Goal: Transaction & Acquisition: Purchase product/service

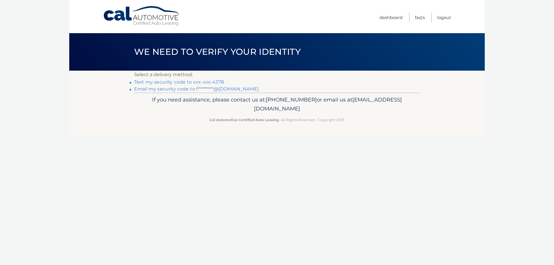
click at [195, 82] on link "Text my security code to xxx-xxx-4378" at bounding box center [179, 81] width 90 height 5
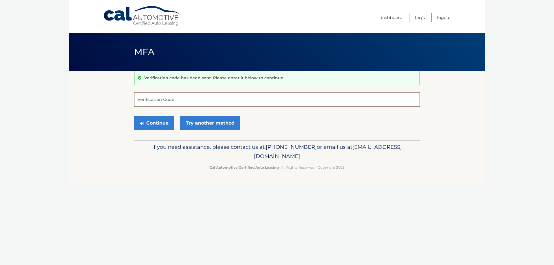
click at [153, 96] on input "Verification Code" at bounding box center [277, 99] width 286 height 14
type input "925311"
click at [134, 116] on button "Continue" at bounding box center [154, 123] width 40 height 14
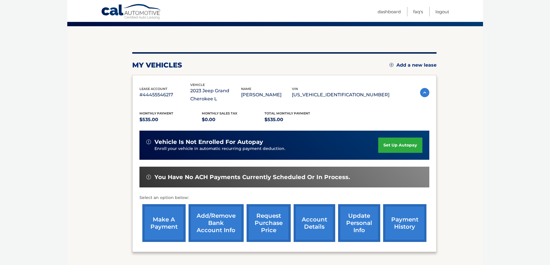
scroll to position [58, 0]
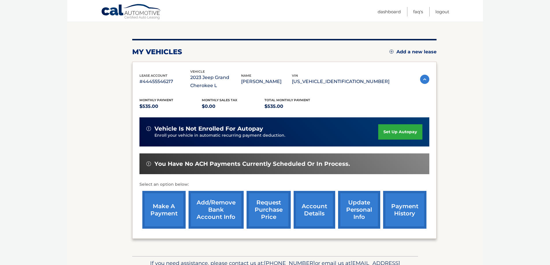
click at [162, 211] on link "make a payment" at bounding box center [163, 210] width 43 height 38
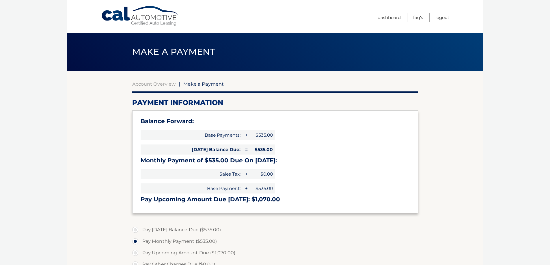
select select "NmM5M2Q5NzktZGEwOS00NmYwLTgzOTctMzJlN2ZhNjVhYjMx"
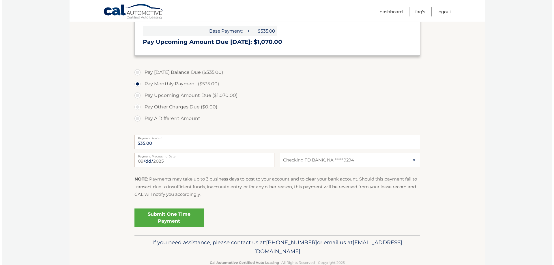
scroll to position [172, 0]
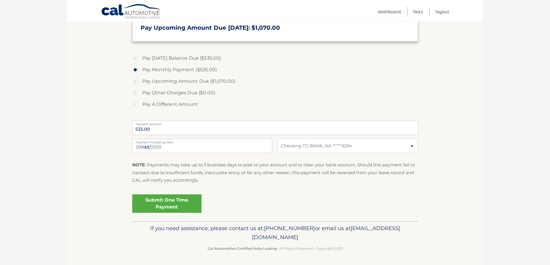
click at [170, 207] on link "Submit One Time Payment" at bounding box center [166, 203] width 69 height 18
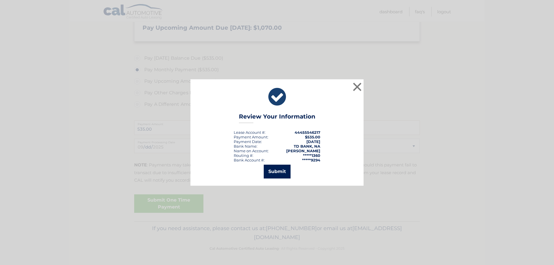
click at [280, 175] on button "Submit" at bounding box center [277, 172] width 27 height 14
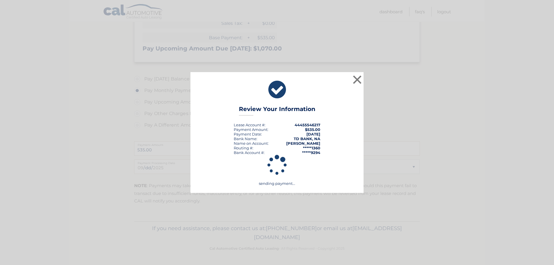
scroll to position [151, 0]
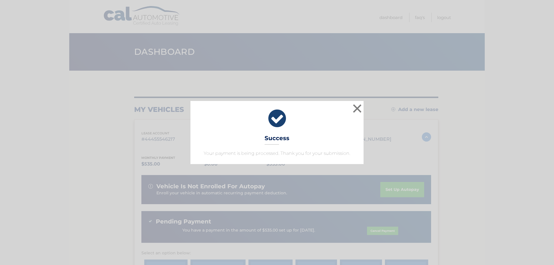
click at [292, 133] on div "× Success Your payment is being processed. Thank you for your submission." at bounding box center [276, 132] width 173 height 63
click at [357, 109] on button "×" at bounding box center [357, 109] width 12 height 12
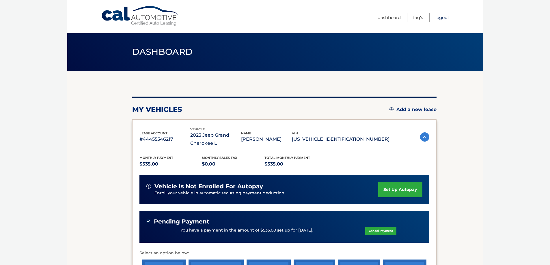
click at [439, 18] on link "Logout" at bounding box center [442, 18] width 14 height 10
